Goal: Task Accomplishment & Management: Use online tool/utility

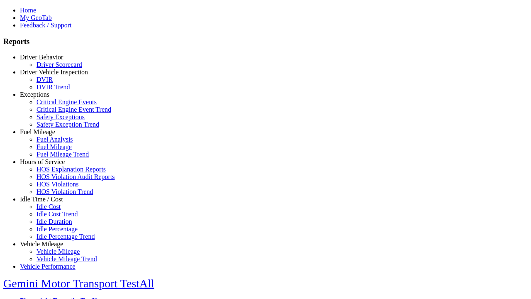
click at [48, 202] on link "Idle Time / Cost" at bounding box center [41, 198] width 43 height 7
click at [54, 233] on link "Idle Percentage Trend" at bounding box center [66, 236] width 58 height 7
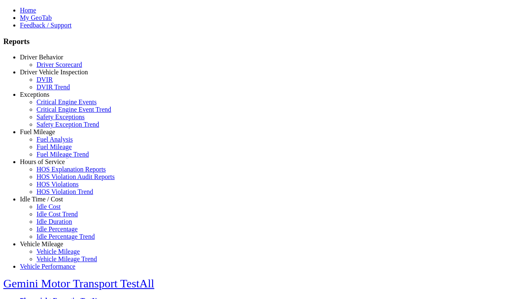
select select "**"
type input "*********"
